Goal: Task Accomplishment & Management: Use online tool/utility

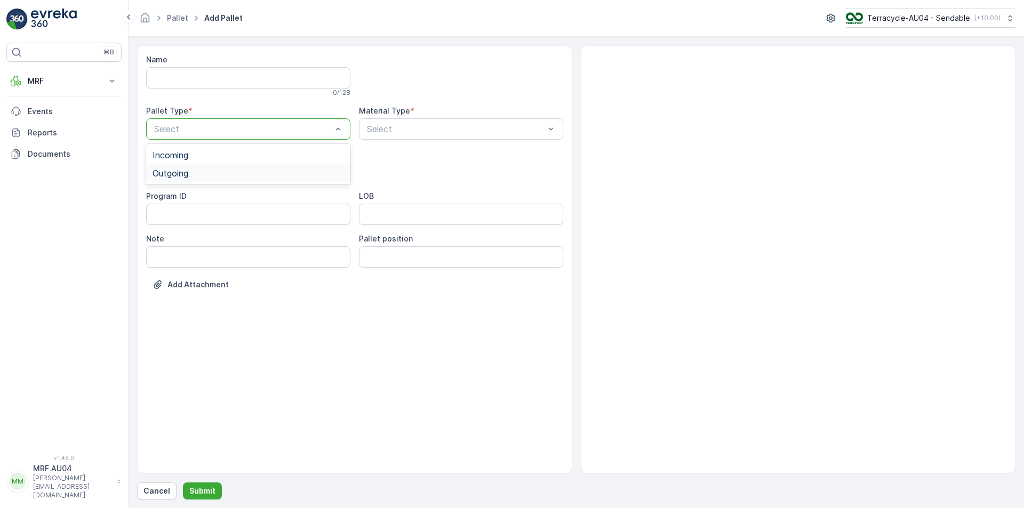
click at [188, 166] on div "Outgoing" at bounding box center [248, 173] width 204 height 18
click at [367, 118] on div "Select" at bounding box center [461, 128] width 204 height 21
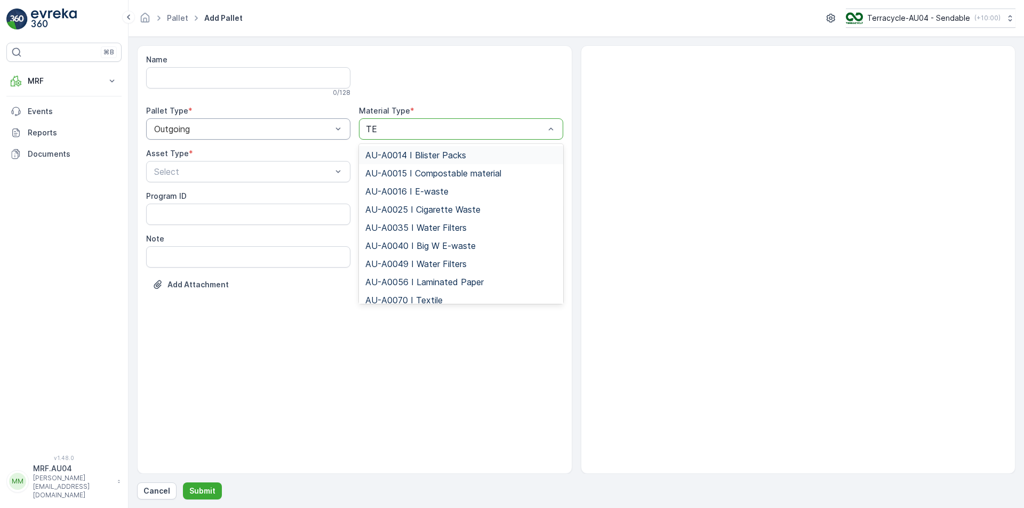
type input "TEX"
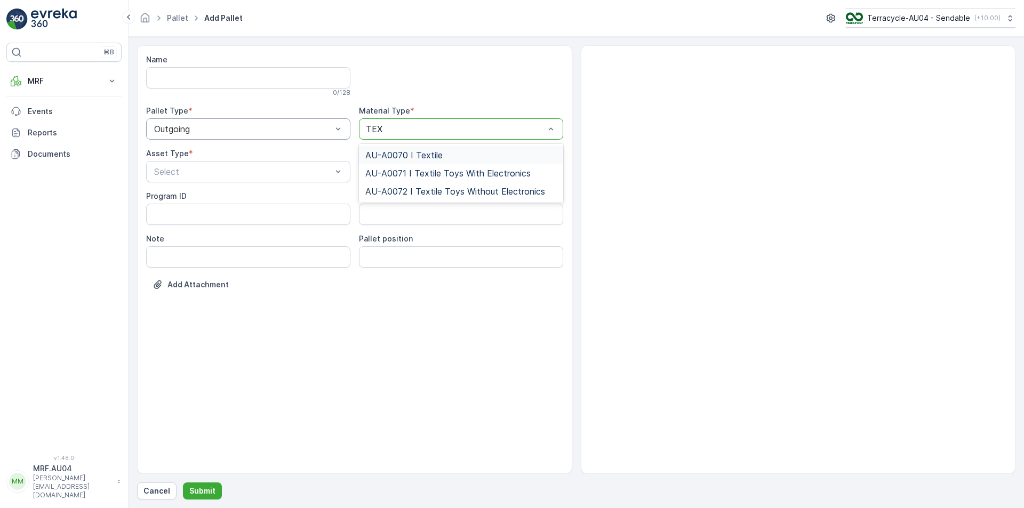
click at [384, 154] on span "AU-A0070 I Textile" at bounding box center [403, 155] width 77 height 10
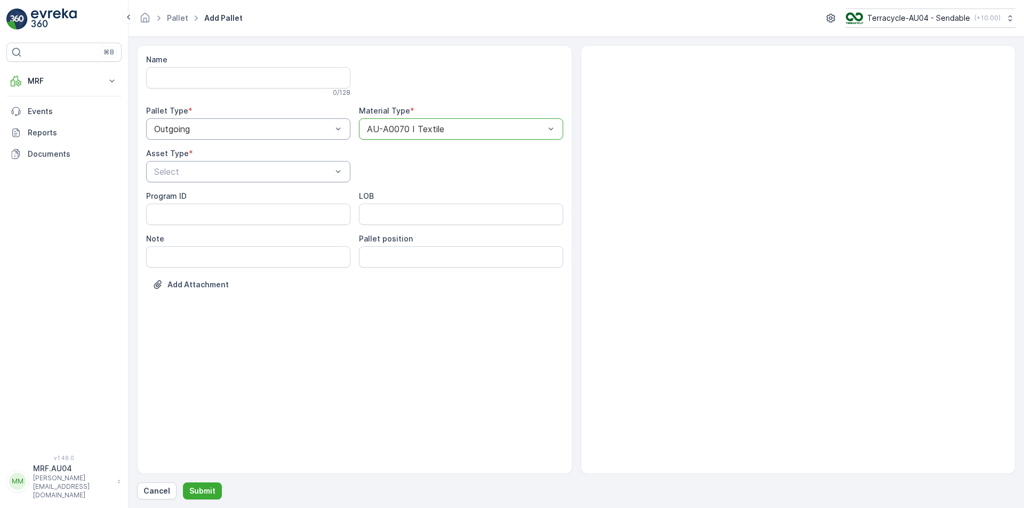
click at [264, 174] on div at bounding box center [243, 172] width 180 height 10
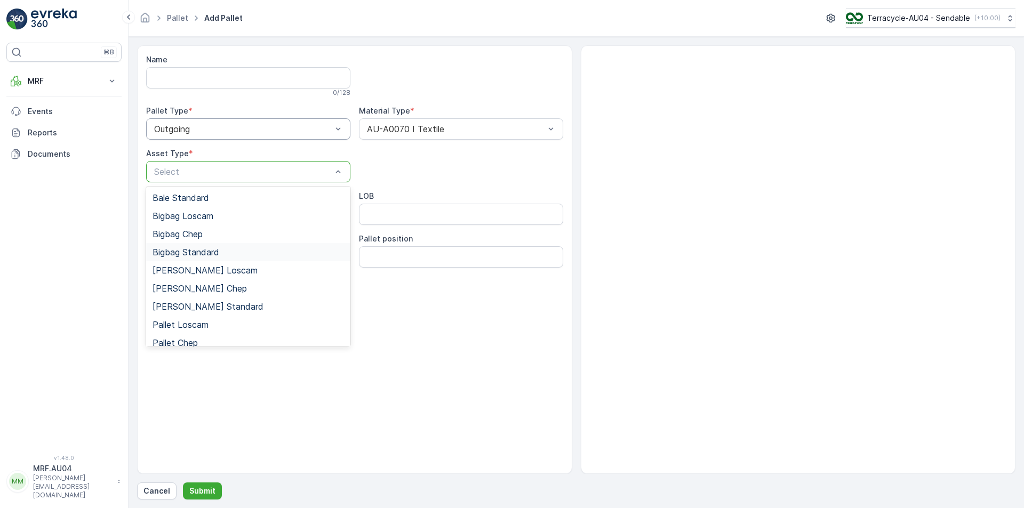
click at [229, 249] on div "Bigbag Standard" at bounding box center [248, 253] width 191 height 10
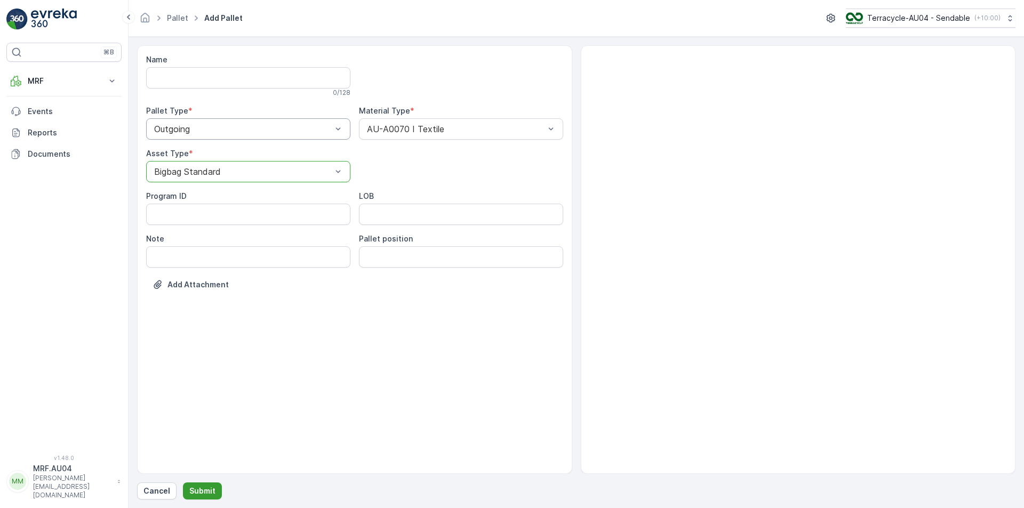
click at [196, 489] on p "Submit" at bounding box center [202, 491] width 26 height 11
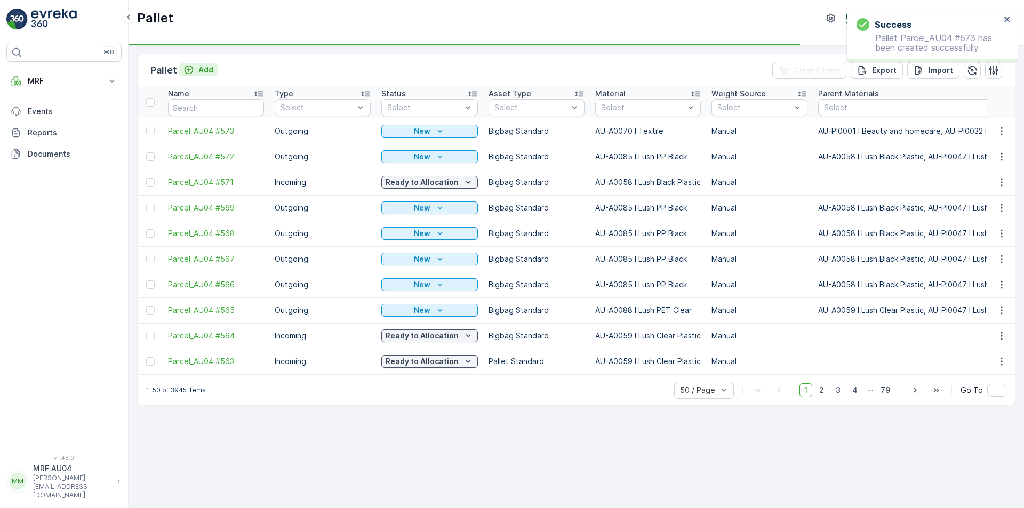
click at [194, 75] on div "Add" at bounding box center [198, 70] width 30 height 11
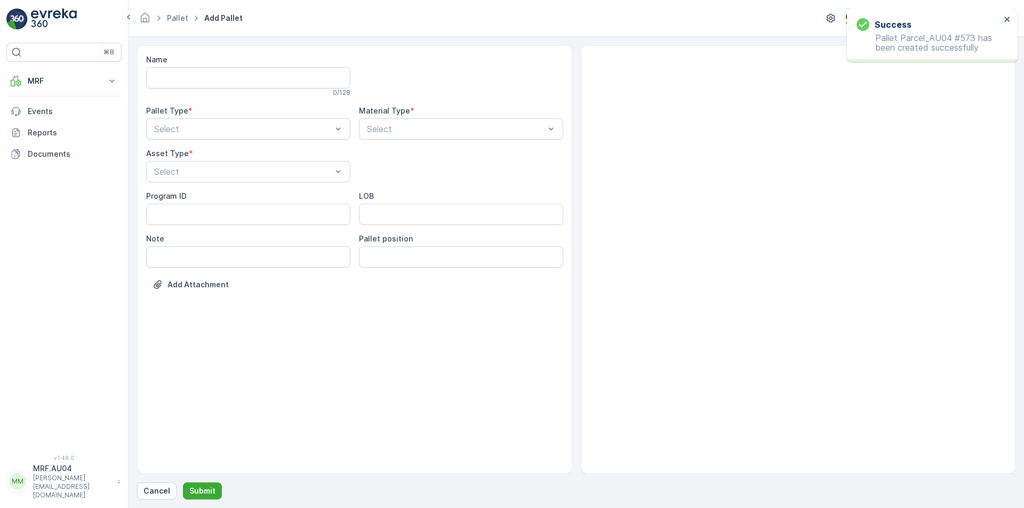
drag, startPoint x: 231, startPoint y: 132, endPoint x: 226, endPoint y: 141, distance: 11.0
click at [231, 132] on div at bounding box center [243, 129] width 180 height 10
click at [206, 177] on div "Outgoing" at bounding box center [248, 174] width 191 height 10
click at [430, 138] on div "Select" at bounding box center [461, 128] width 204 height 21
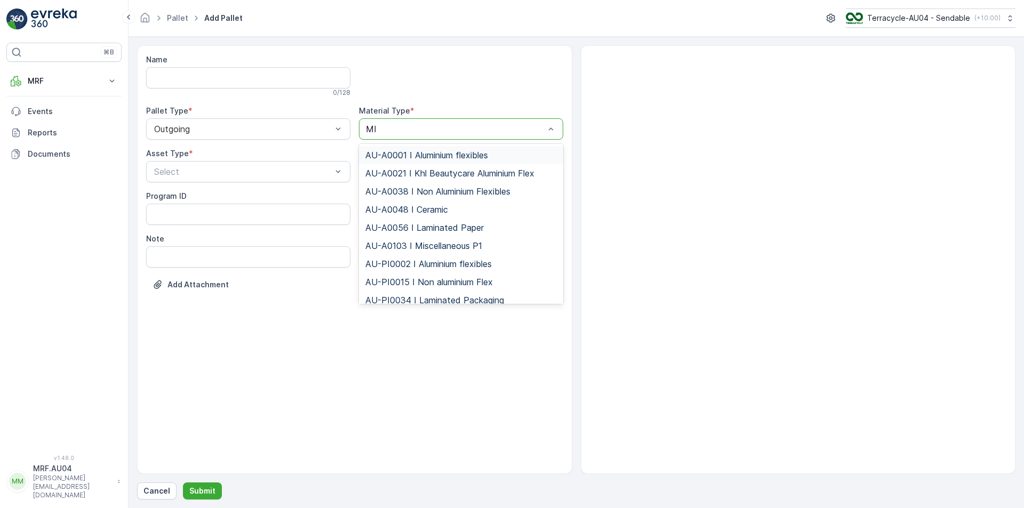
type input "MIS"
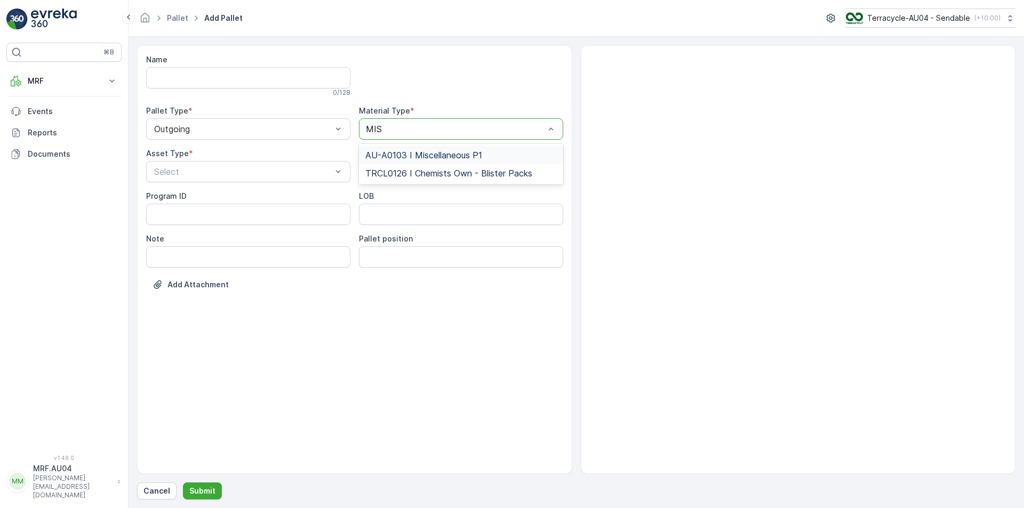
click at [449, 156] on span "AU-A0103 I Miscellaneous P1" at bounding box center [423, 155] width 117 height 10
drag, startPoint x: 304, startPoint y: 179, endPoint x: 283, endPoint y: 182, distance: 21.0
click at [302, 179] on div "Select" at bounding box center [248, 171] width 204 height 21
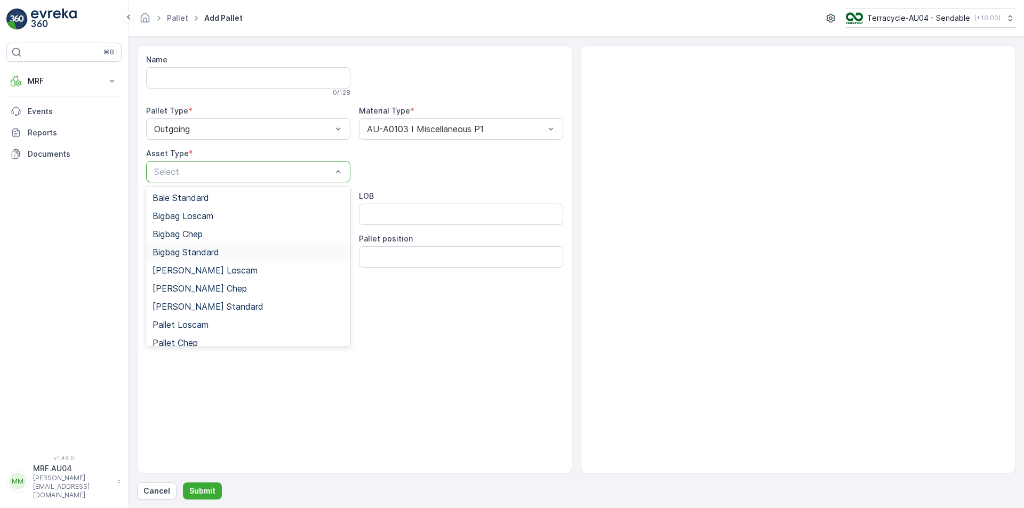
click at [213, 251] on span "Bigbag Standard" at bounding box center [186, 253] width 67 height 10
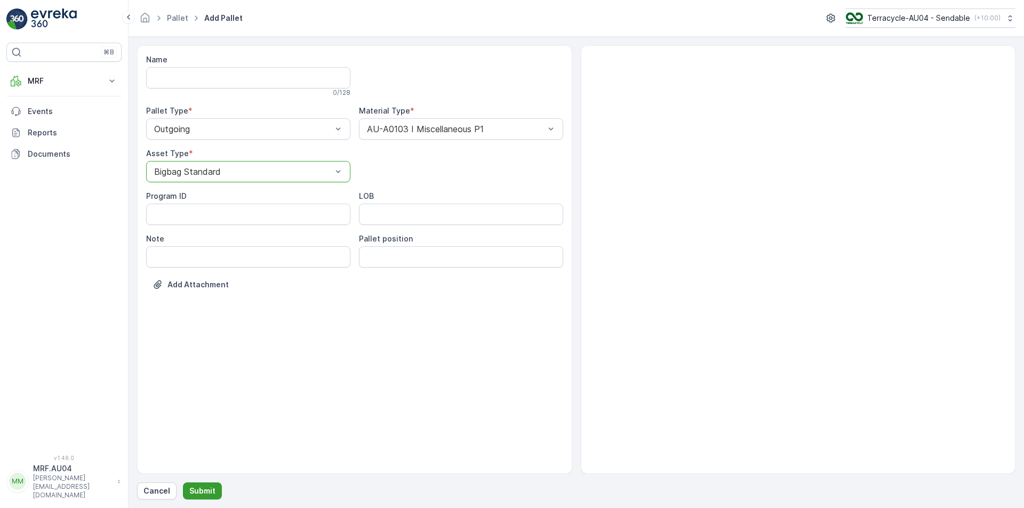
click at [189, 492] on p "Submit" at bounding box center [202, 491] width 26 height 11
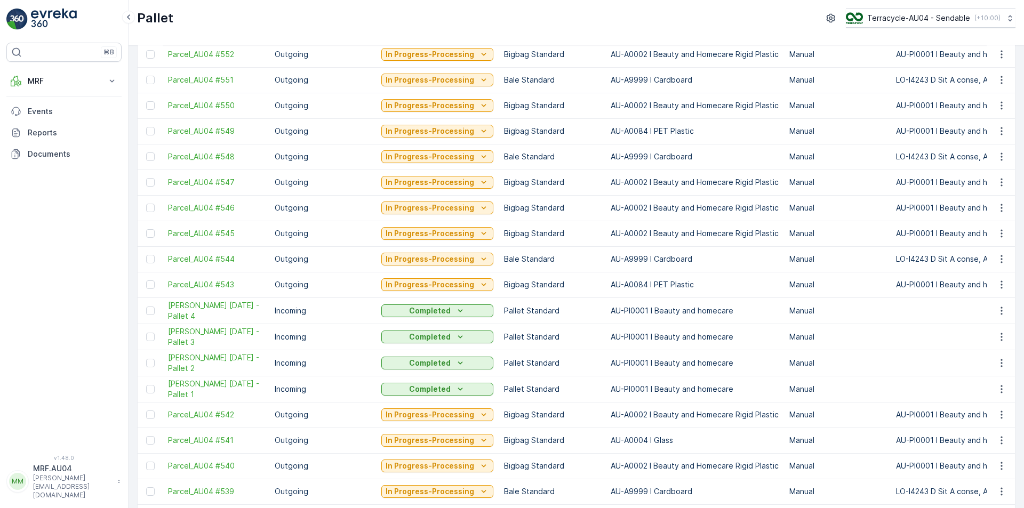
scroll to position [938, 0]
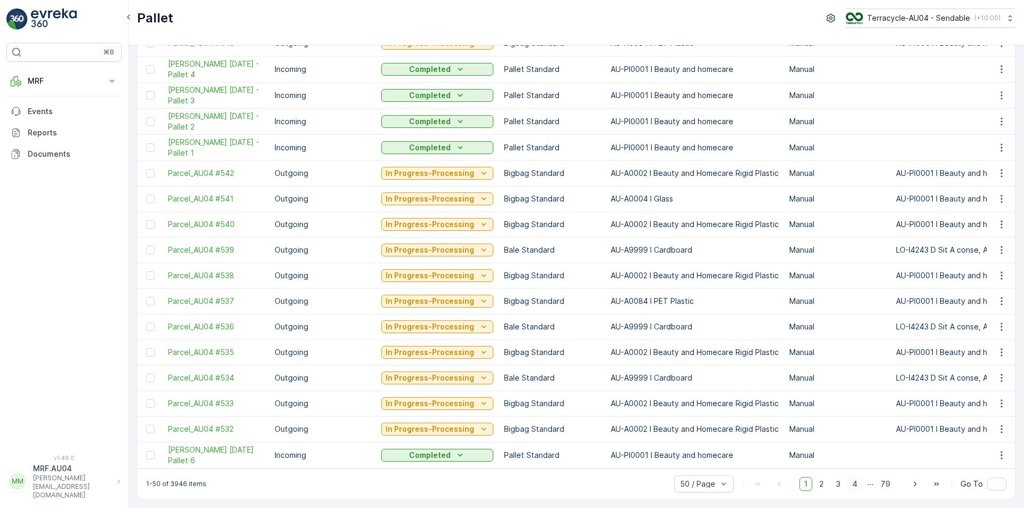
click at [853, 477] on span "4" at bounding box center [855, 484] width 15 height 14
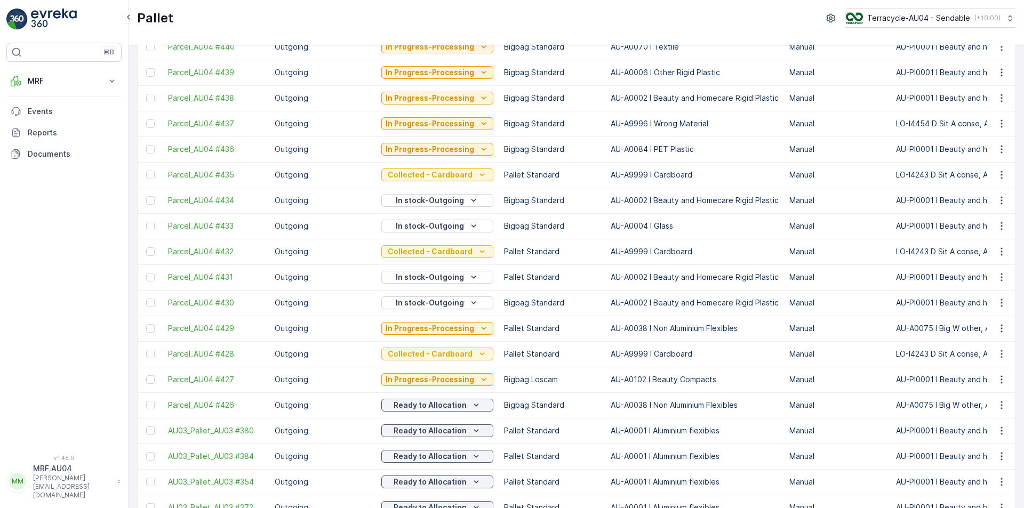
scroll to position [939, 0]
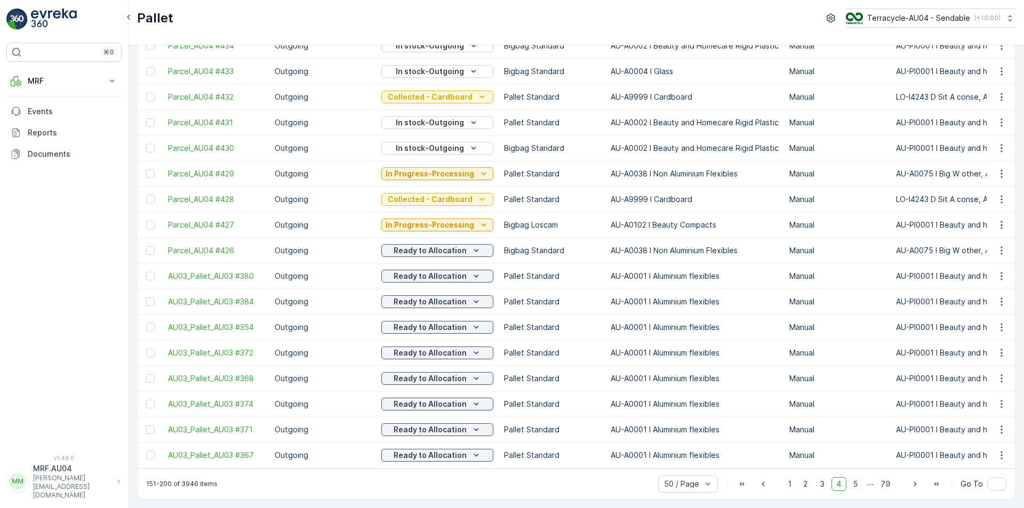
click at [857, 484] on span "5" at bounding box center [856, 484] width 14 height 14
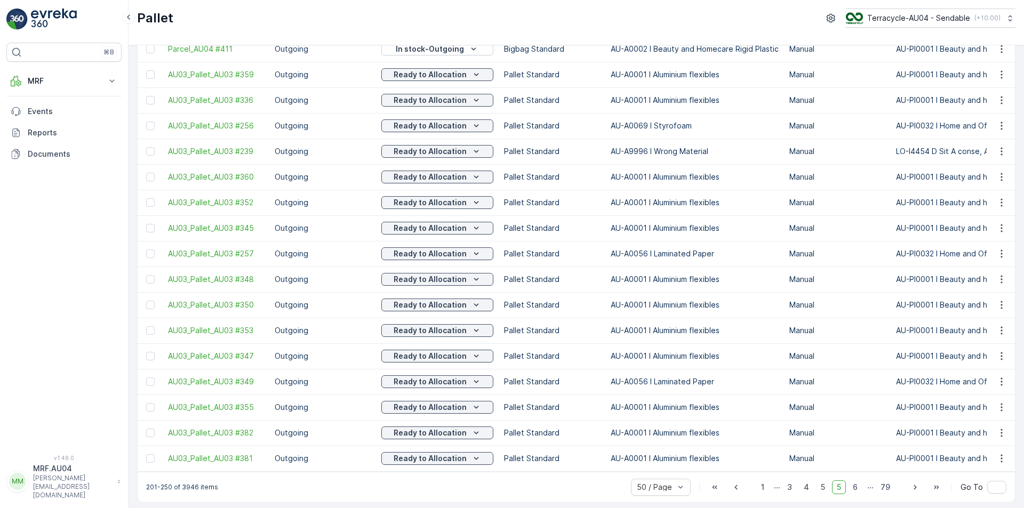
scroll to position [963, 0]
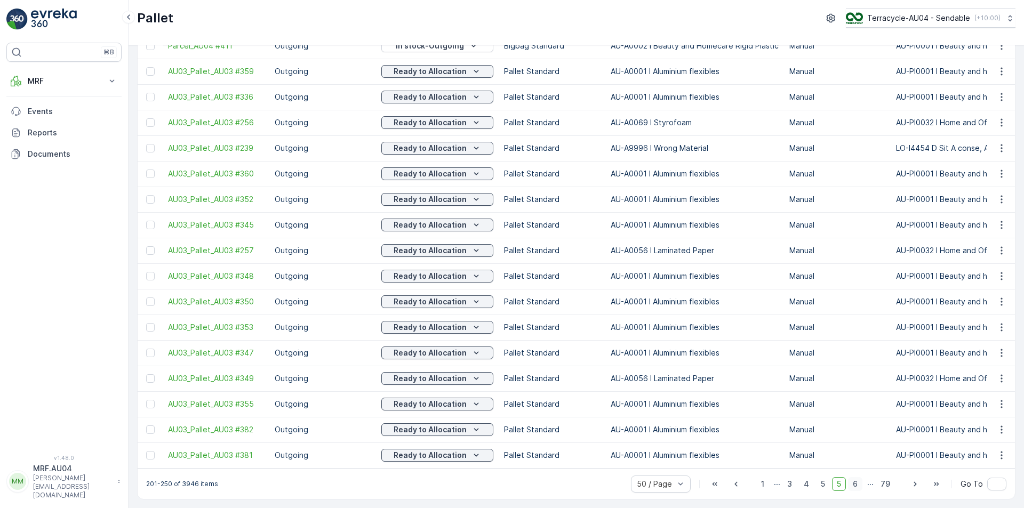
click at [856, 480] on span "6" at bounding box center [855, 484] width 14 height 14
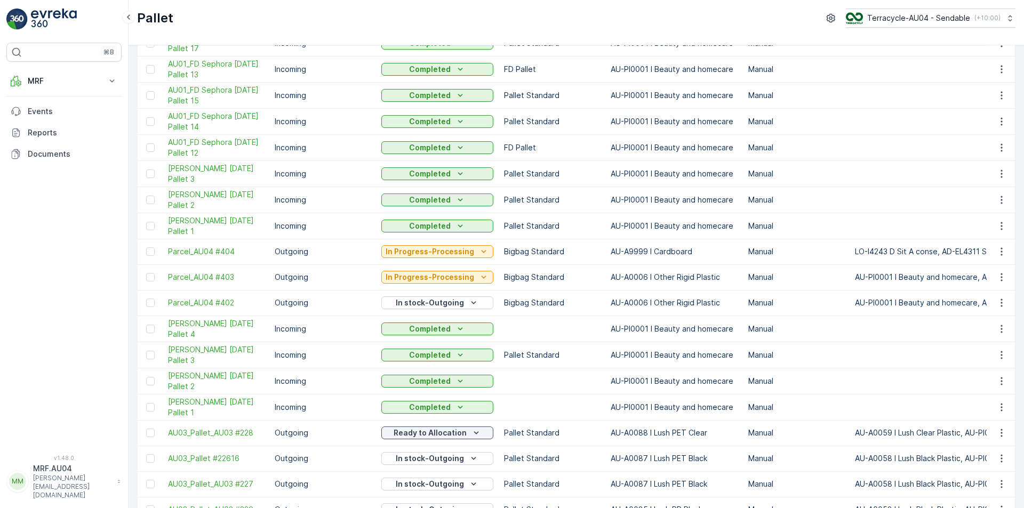
scroll to position [949, 0]
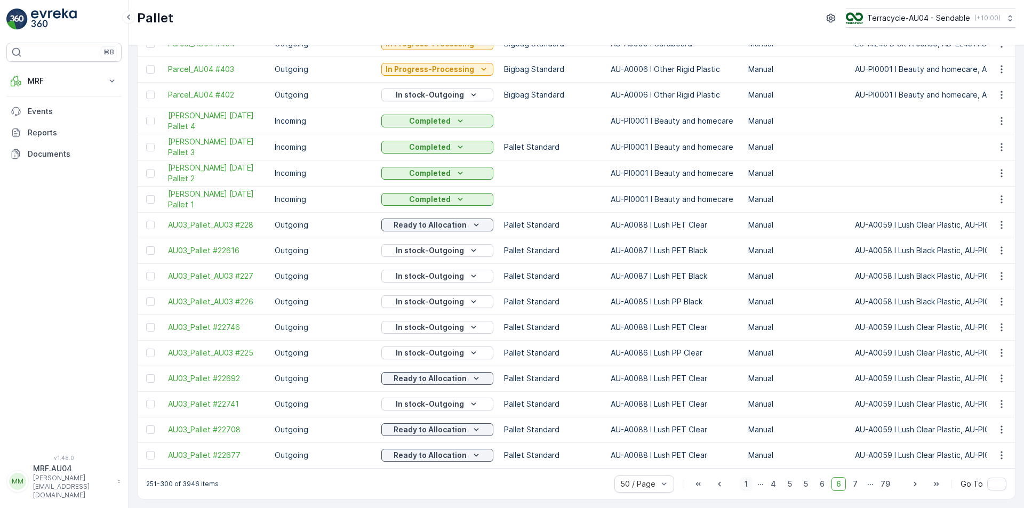
click at [747, 484] on span "1" at bounding box center [746, 484] width 13 height 14
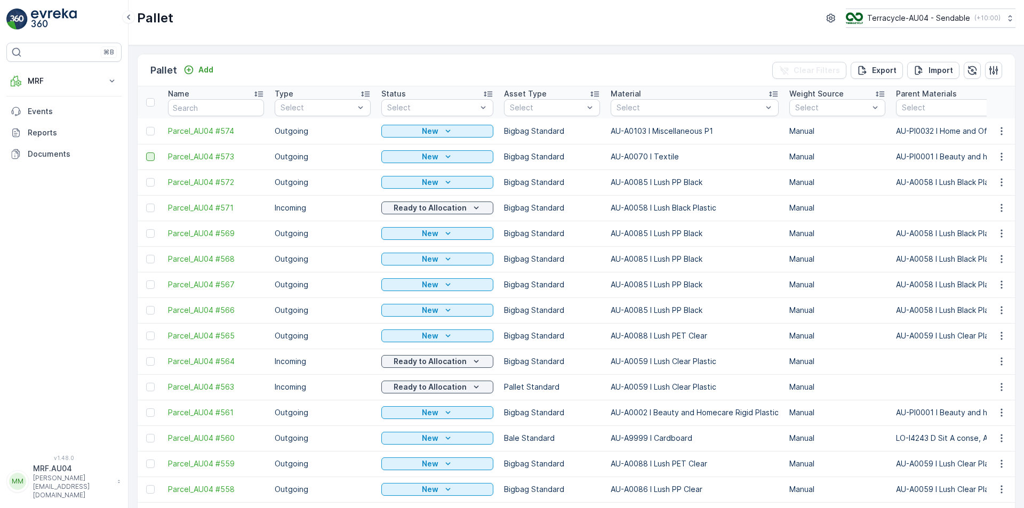
click at [151, 154] on div at bounding box center [150, 157] width 9 height 9
click at [146, 153] on input "checkbox" at bounding box center [146, 153] width 0 height 0
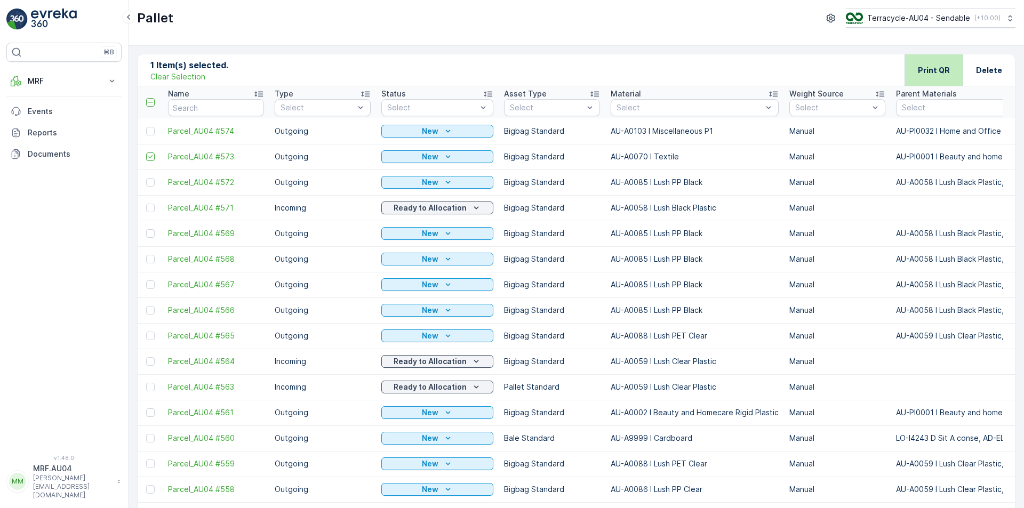
click at [920, 62] on div "Print QR" at bounding box center [934, 69] width 32 height 31
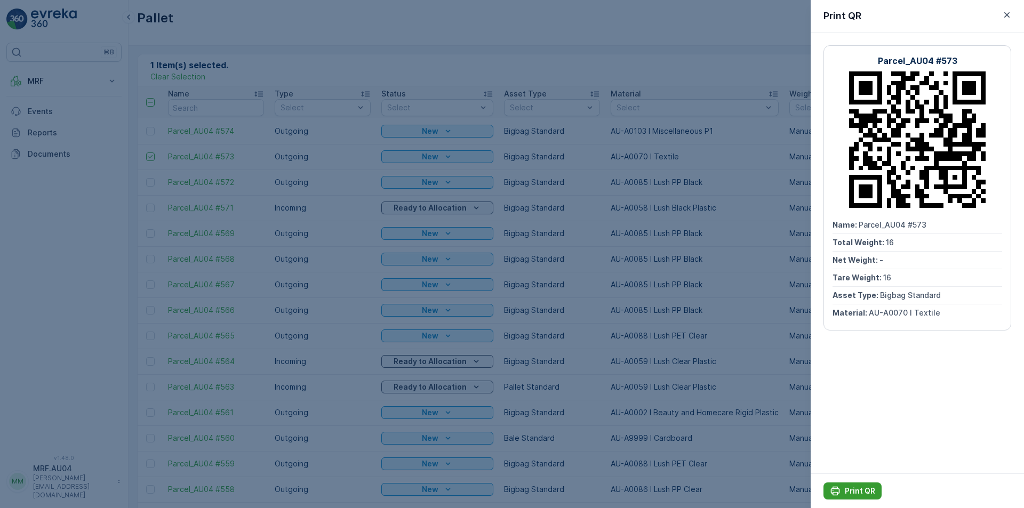
click at [844, 489] on div "Print QR" at bounding box center [852, 491] width 45 height 11
click at [1008, 18] on icon "button" at bounding box center [1007, 15] width 11 height 11
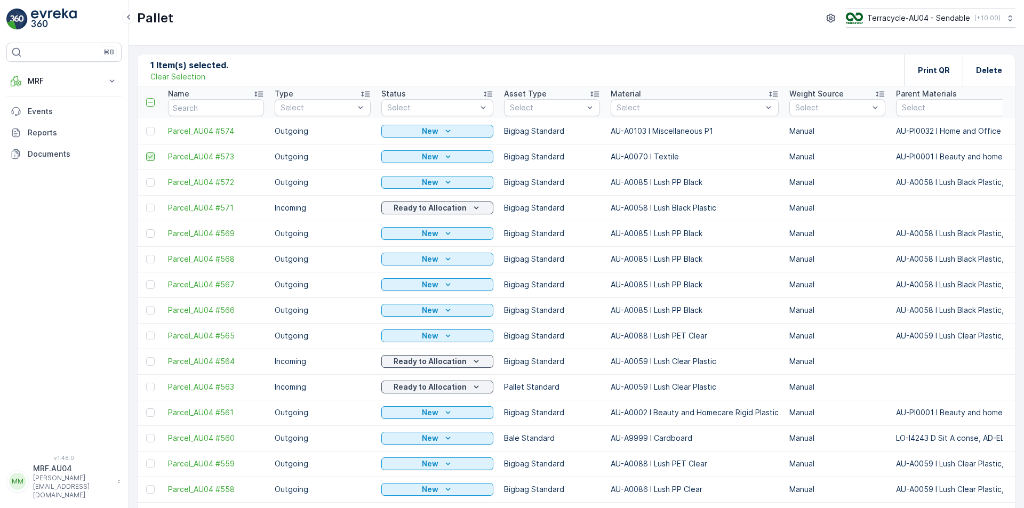
click at [149, 156] on icon at bounding box center [150, 156] width 7 height 7
click at [146, 153] on input "checkbox" at bounding box center [146, 153] width 0 height 0
click at [153, 129] on div at bounding box center [150, 131] width 9 height 9
click at [146, 127] on input "checkbox" at bounding box center [146, 127] width 0 height 0
click at [933, 61] on div "Print QR" at bounding box center [934, 69] width 32 height 31
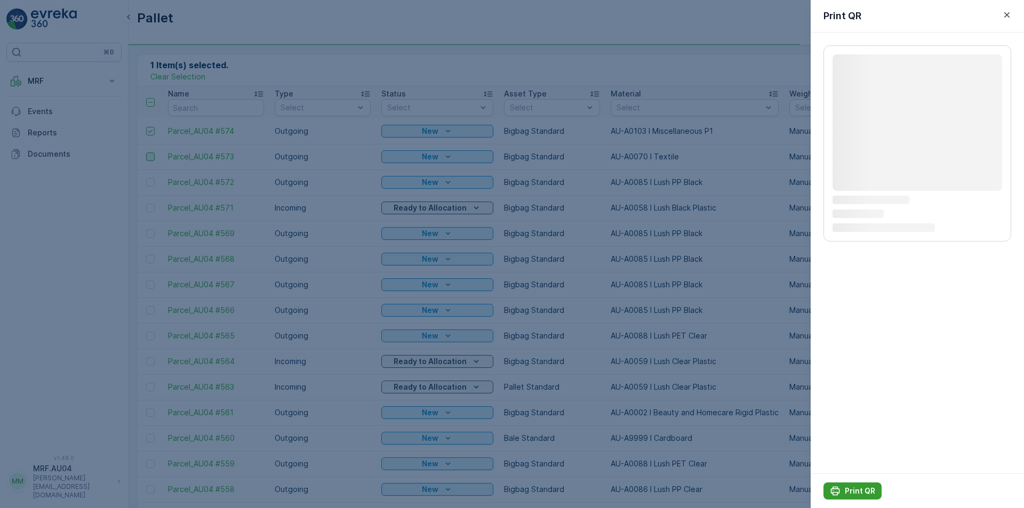
click at [848, 497] on button "Print QR" at bounding box center [853, 491] width 58 height 17
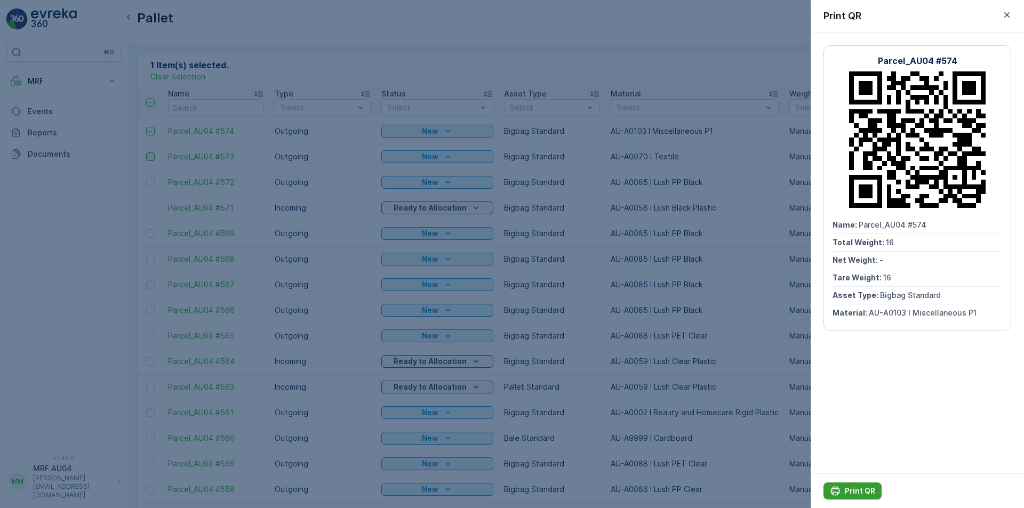
click at [847, 489] on p "Print QR" at bounding box center [860, 491] width 30 height 11
